Goal: Task Accomplishment & Management: Manage account settings

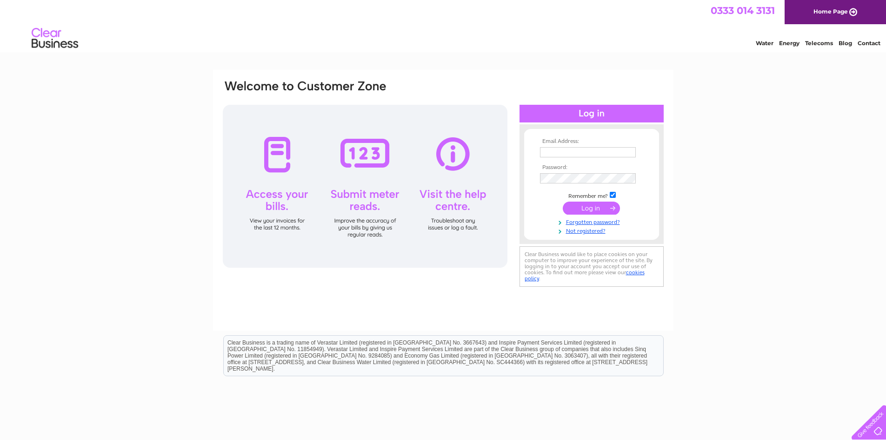
type input "accounts@theenergytrainingacademy.com"
click at [596, 204] on input "submit" at bounding box center [591, 207] width 57 height 13
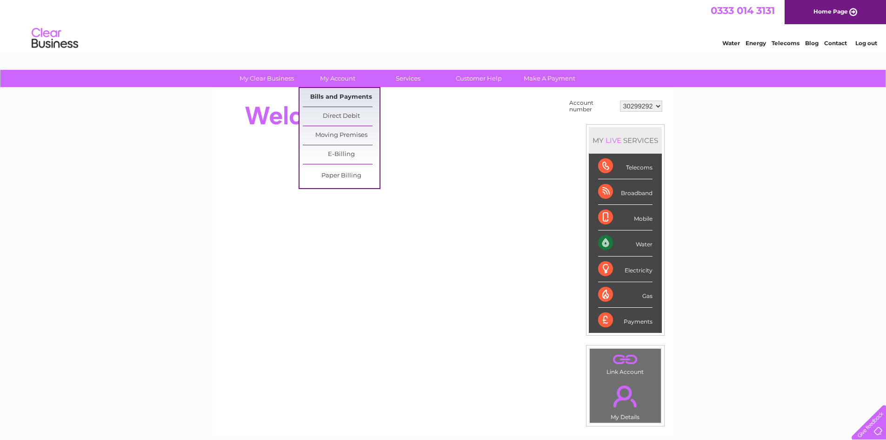
click at [348, 98] on link "Bills and Payments" at bounding box center [341, 97] width 77 height 19
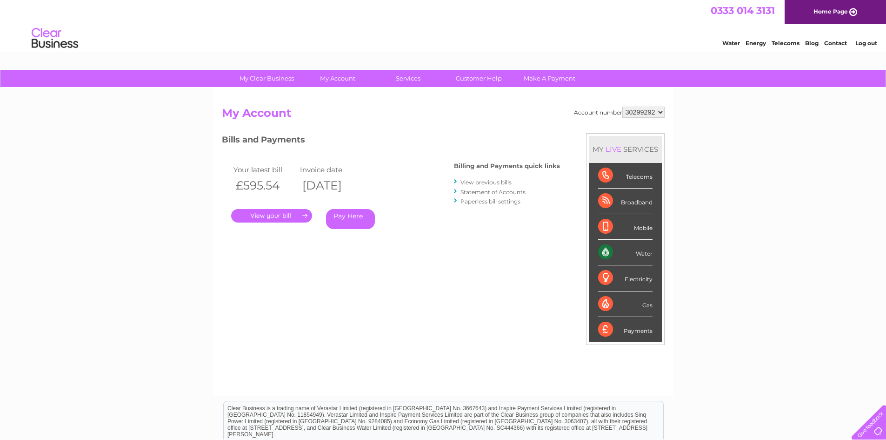
click at [273, 212] on link "." at bounding box center [271, 215] width 81 height 13
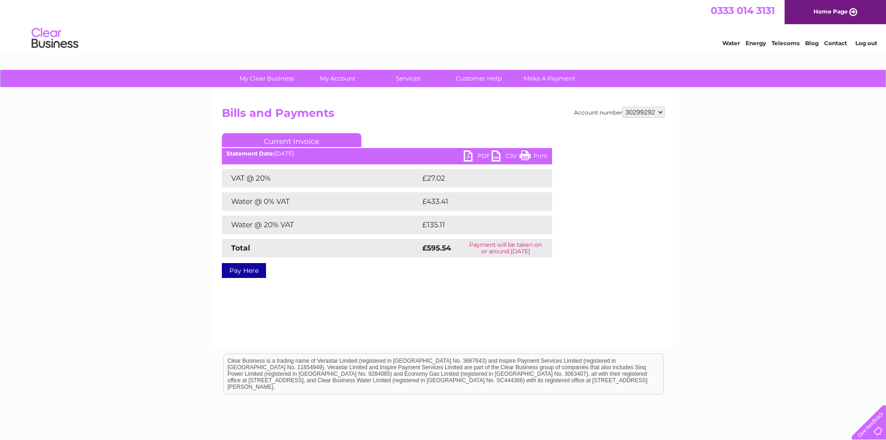
click at [471, 154] on link "PDF" at bounding box center [478, 156] width 28 height 13
